Goal: Use online tool/utility: Use online tool/utility

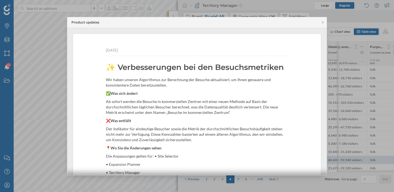
scroll to position [0, 159]
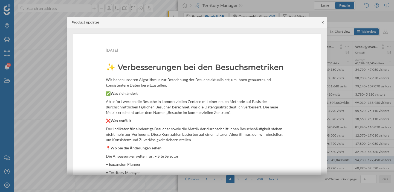
click at [322, 22] on icon at bounding box center [323, 22] width 4 height 3
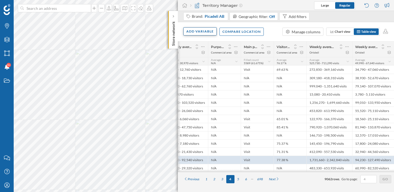
click at [201, 32] on div "Add variable" at bounding box center [199, 31] width 33 height 8
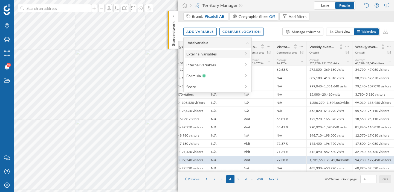
click at [203, 54] on div "External variables" at bounding box center [213, 54] width 54 height 6
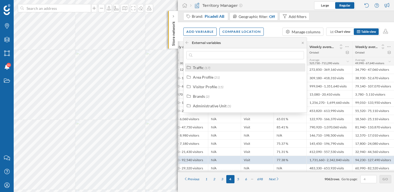
click at [214, 70] on div "Traffic (17)" at bounding box center [247, 68] width 109 height 6
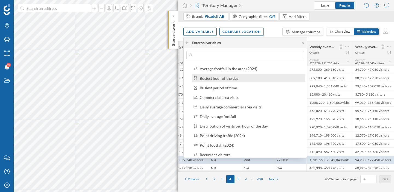
scroll to position [61, 0]
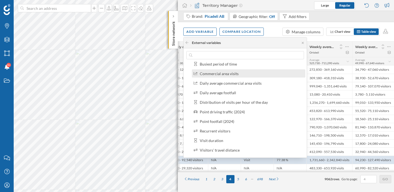
click at [224, 76] on div "Commercial area visits" at bounding box center [249, 74] width 114 height 8
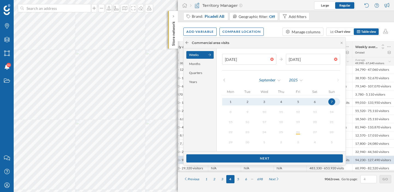
click at [188, 42] on icon at bounding box center [187, 42] width 4 height 3
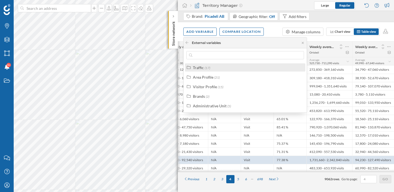
click at [203, 66] on div "Traffic" at bounding box center [198, 67] width 11 height 5
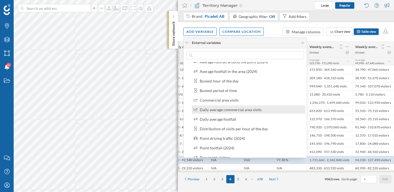
scroll to position [35, 0]
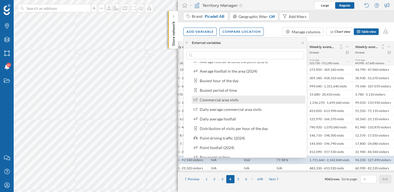
click at [227, 103] on div "Commercial area visits" at bounding box center [249, 100] width 114 height 8
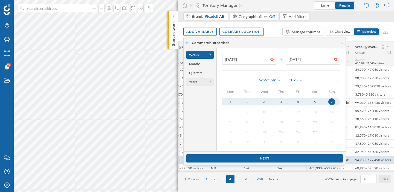
click at [201, 83] on div "Years" at bounding box center [199, 82] width 27 height 8
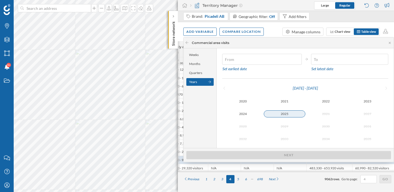
type input "[DATE]"
click at [289, 115] on div "2025" at bounding box center [285, 114] width 42 height 7
type input "[DATE]"
click at [288, 113] on div "2025" at bounding box center [285, 114] width 42 height 7
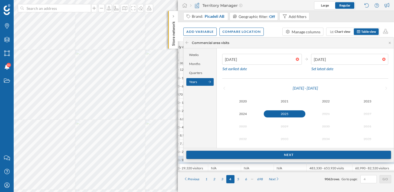
click at [287, 154] on div "Next" at bounding box center [288, 155] width 205 height 8
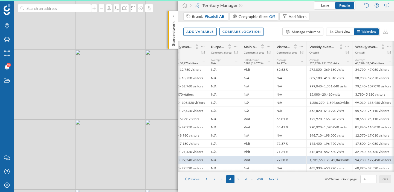
scroll to position [0, 159]
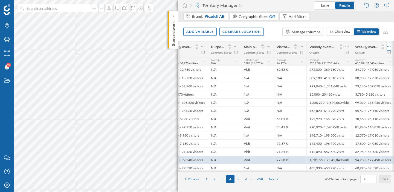
click at [390, 46] on icon at bounding box center [389, 46] width 4 height 5
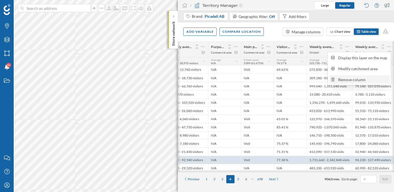
click at [352, 81] on div "Remove column" at bounding box center [363, 80] width 50 height 6
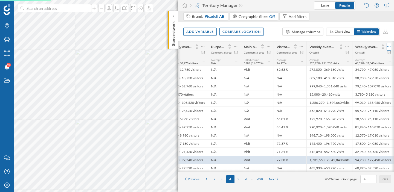
click at [389, 46] on icon at bounding box center [389, 46] width 4 height 5
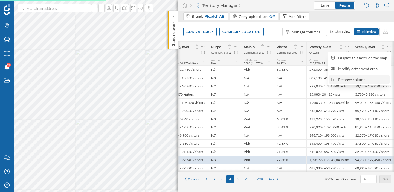
click at [358, 80] on div "Remove column" at bounding box center [363, 80] width 50 height 6
